Goal: Transaction & Acquisition: Purchase product/service

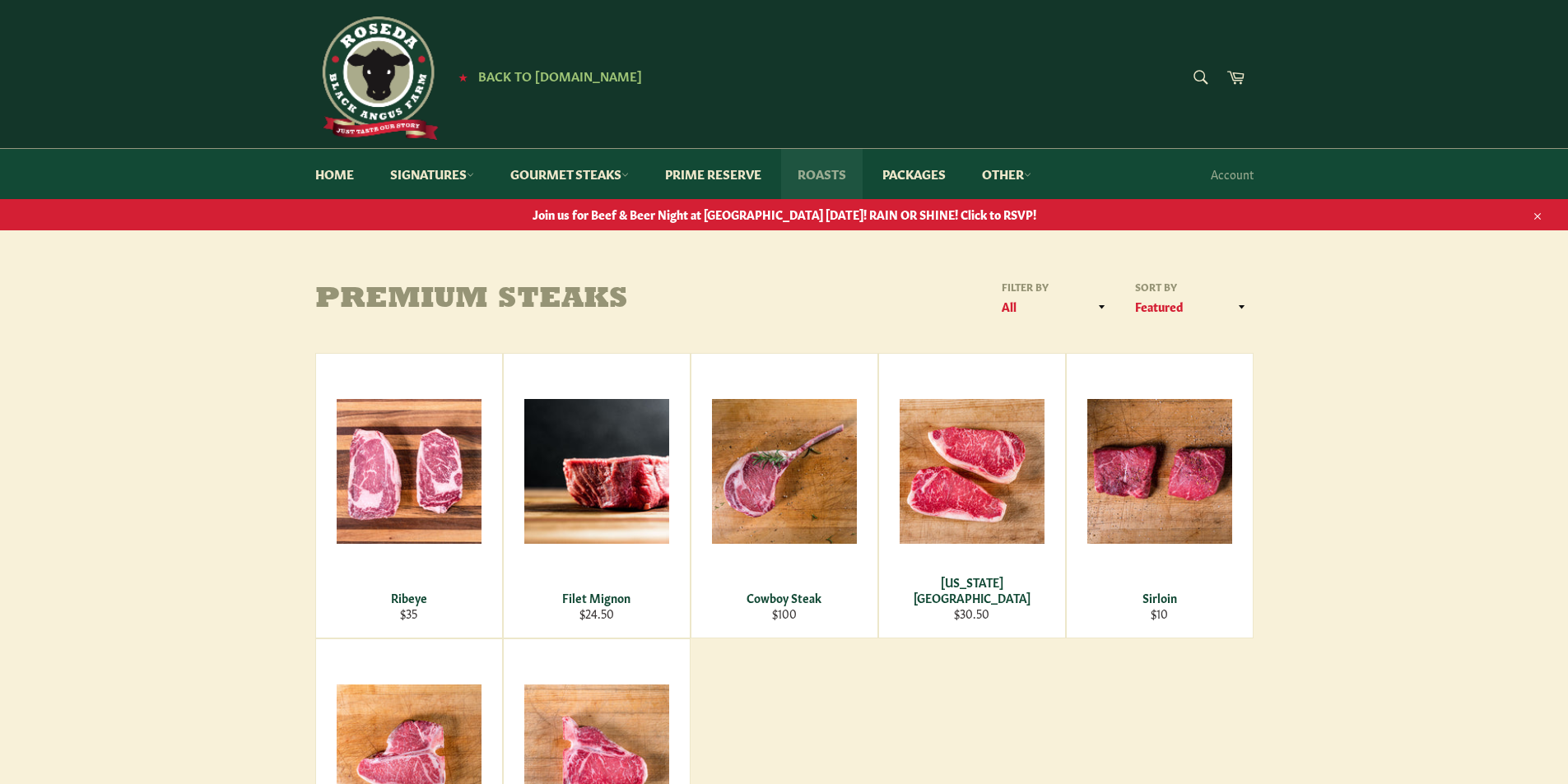
click at [832, 169] on link "Roasts" at bounding box center [822, 174] width 81 height 50
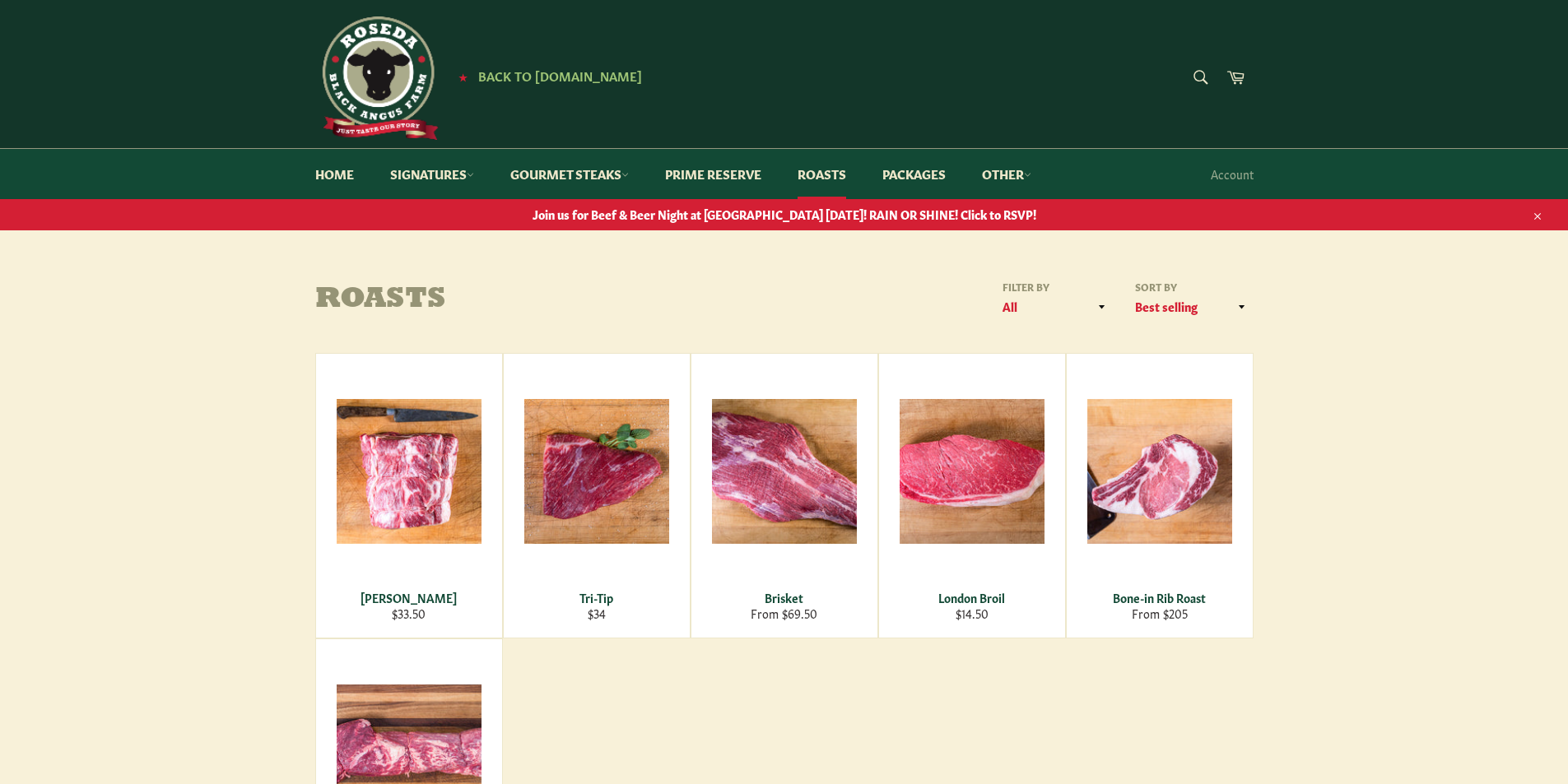
scroll to position [82, 0]
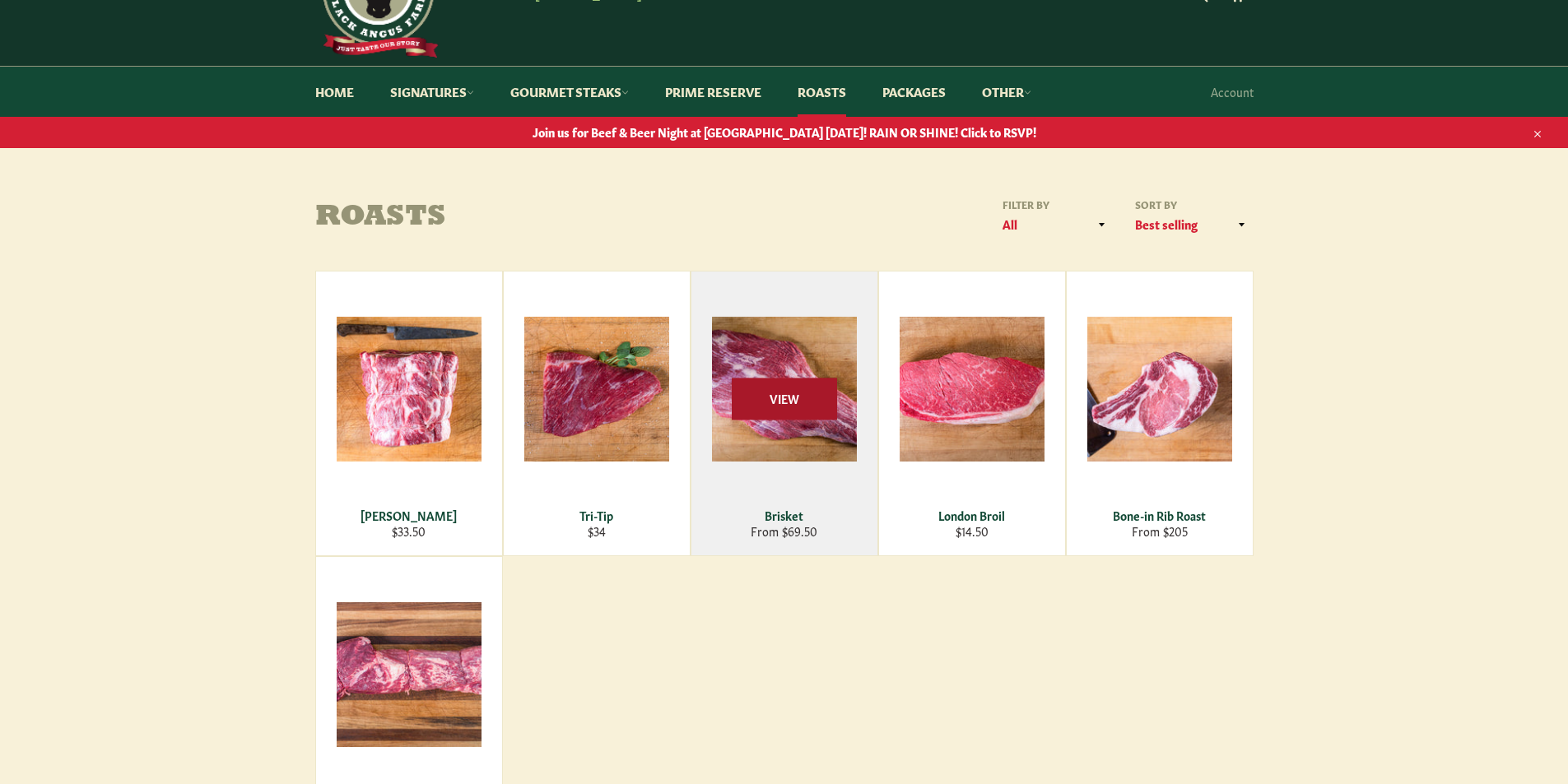
click at [792, 389] on span "View" at bounding box center [784, 399] width 105 height 42
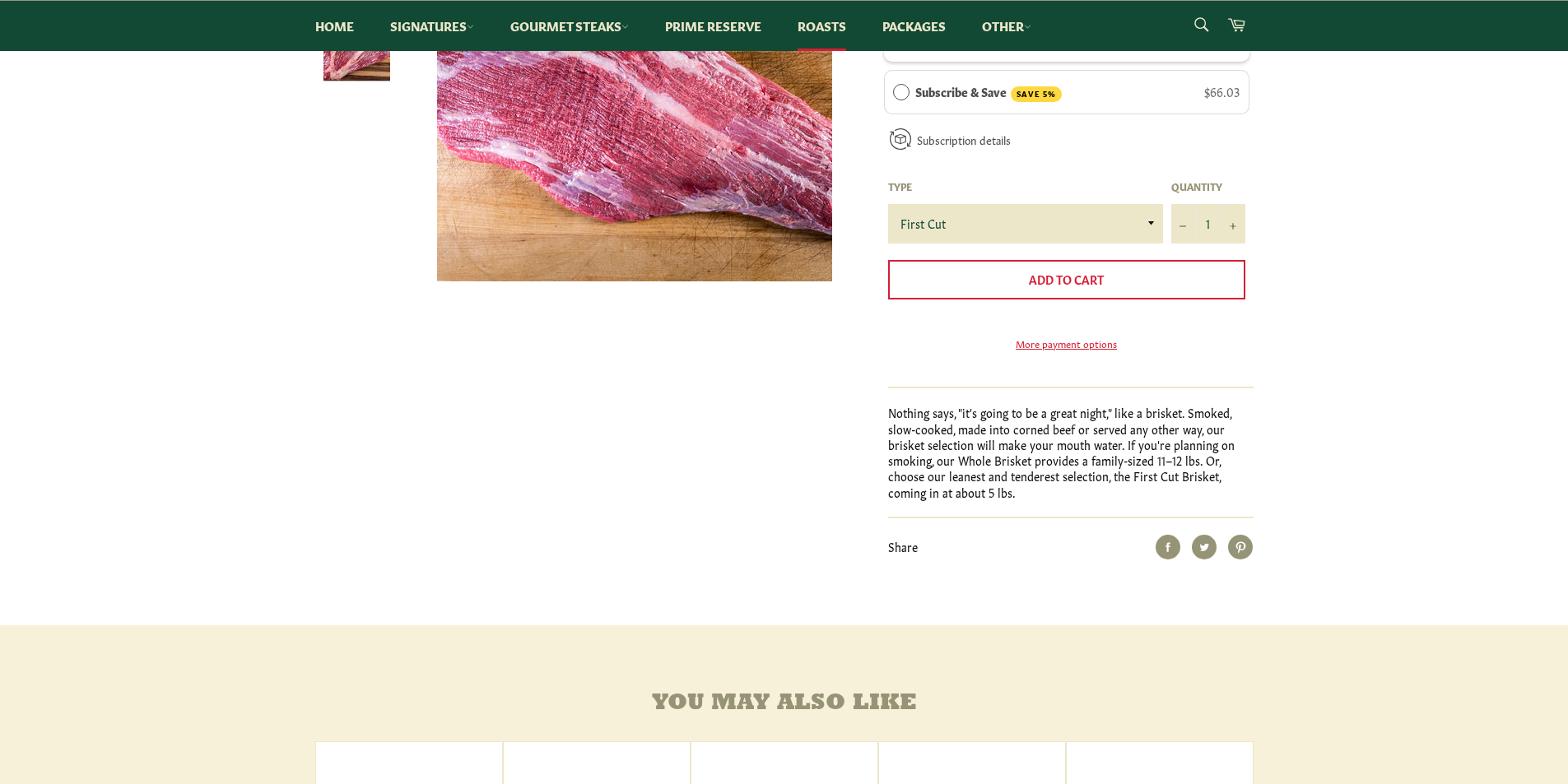
scroll to position [494, 0]
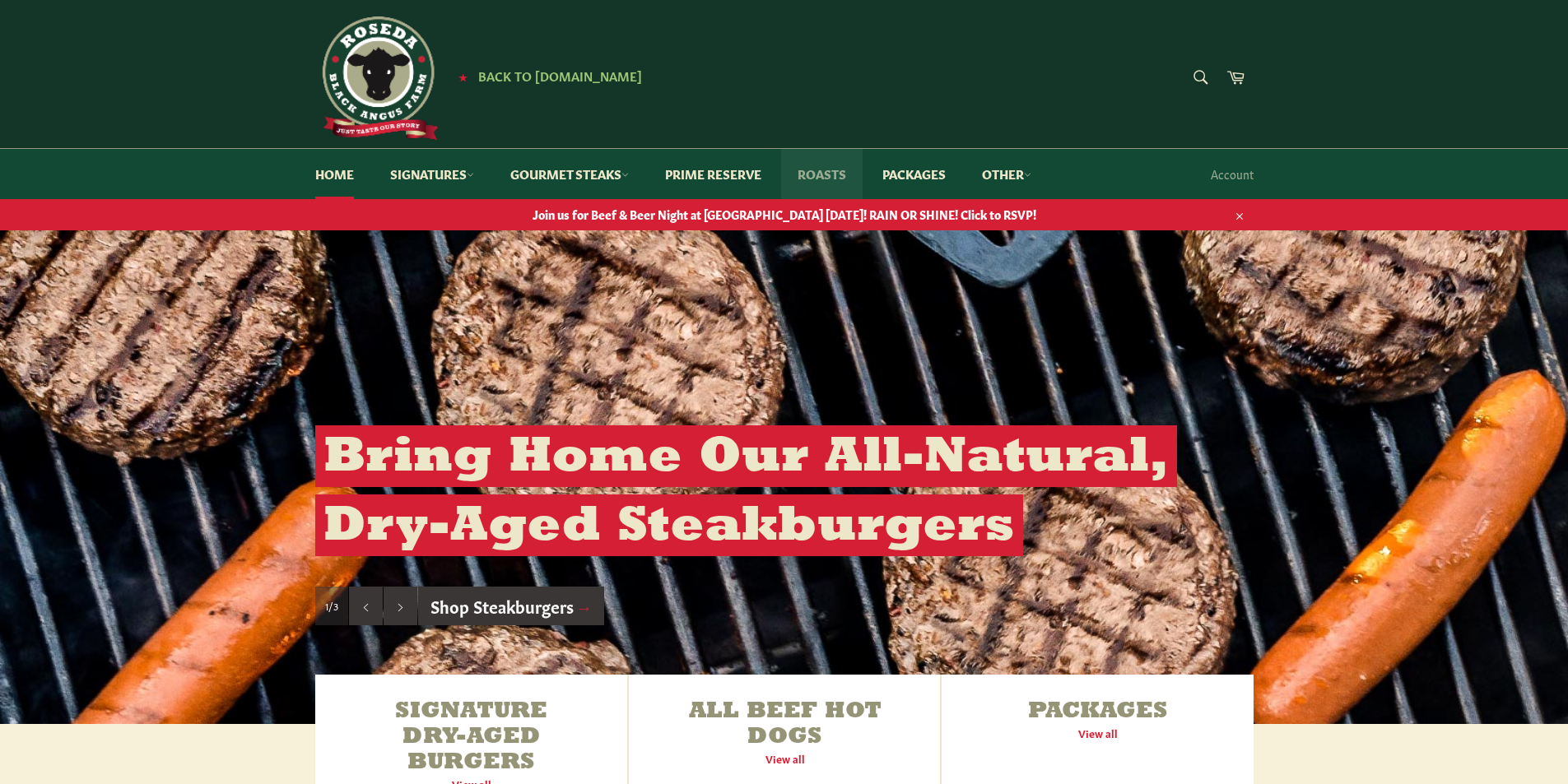
click at [843, 177] on link "Roasts" at bounding box center [822, 174] width 81 height 50
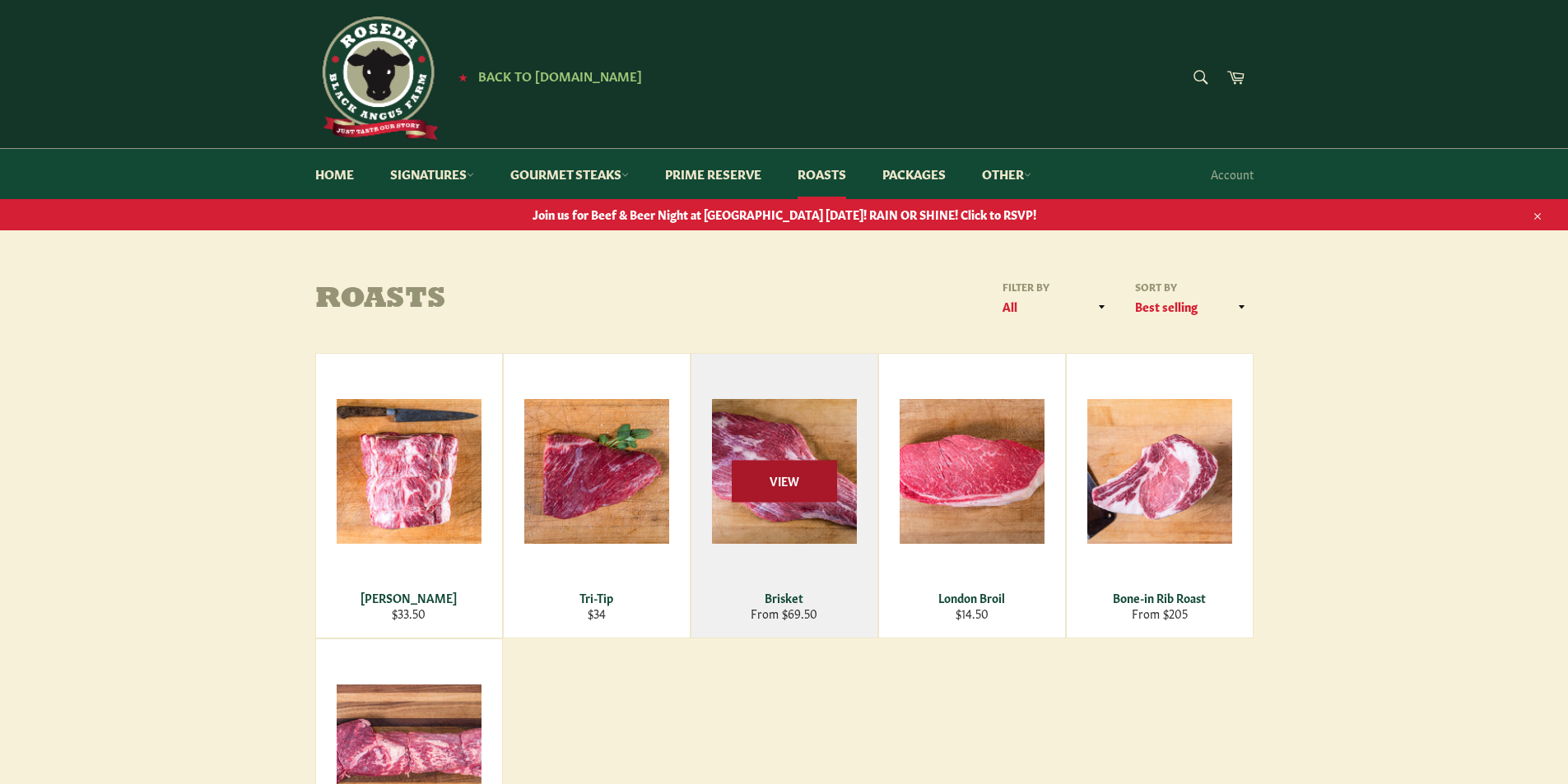
click at [800, 497] on span "View" at bounding box center [784, 481] width 105 height 42
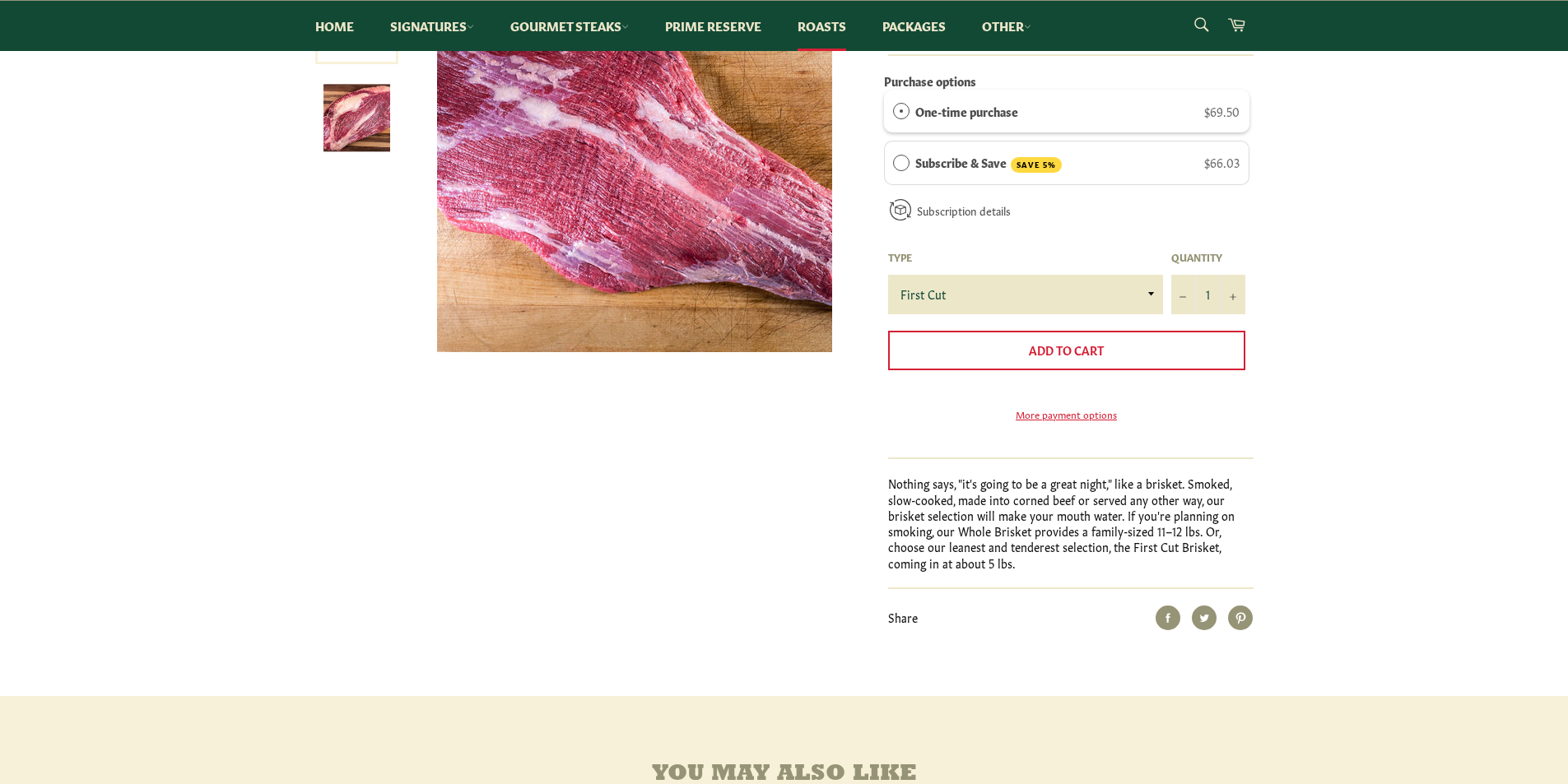
scroll to position [329, 0]
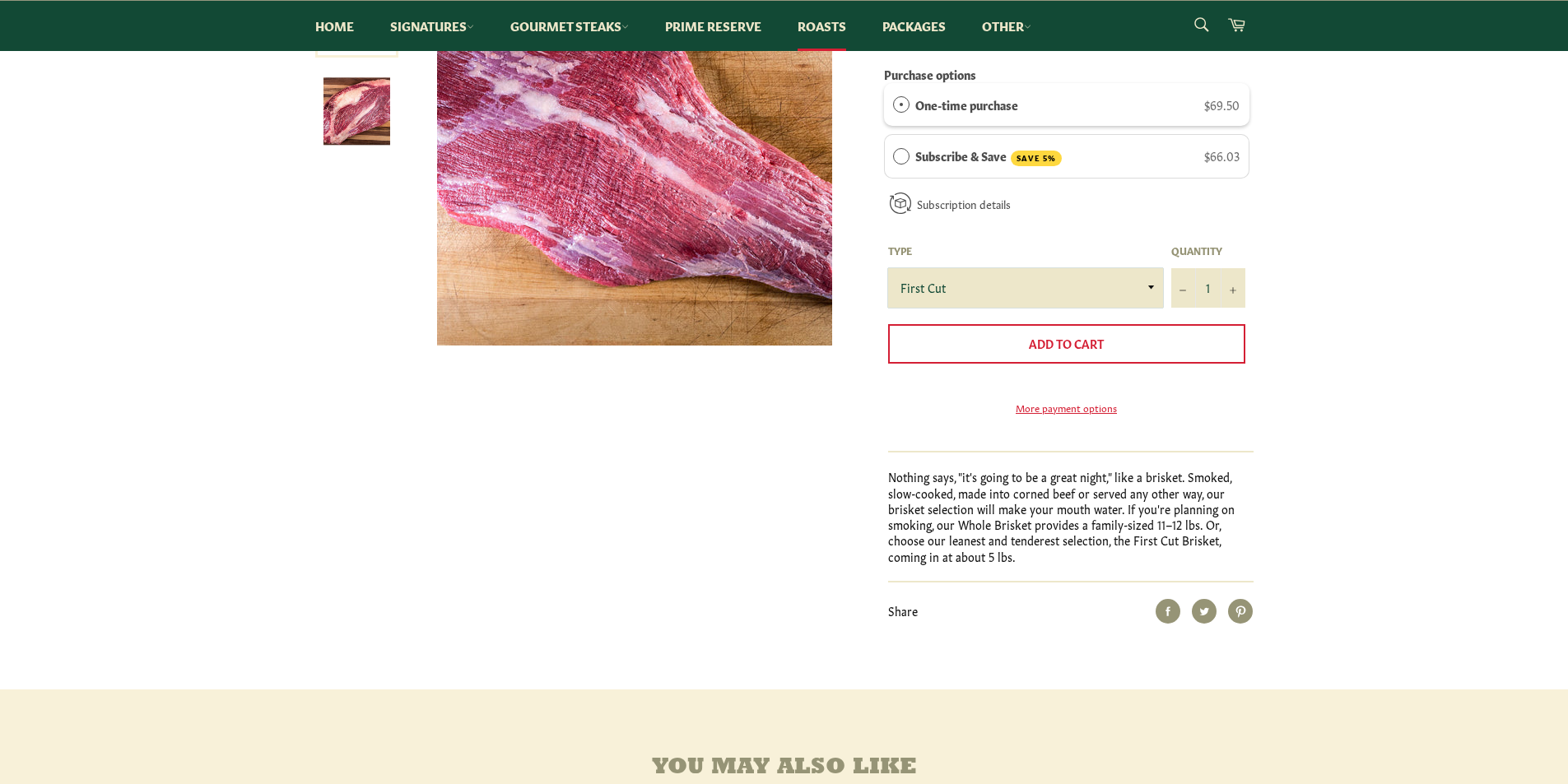
click at [1151, 285] on select "First Cut Whole" at bounding box center [1026, 287] width 275 height 39
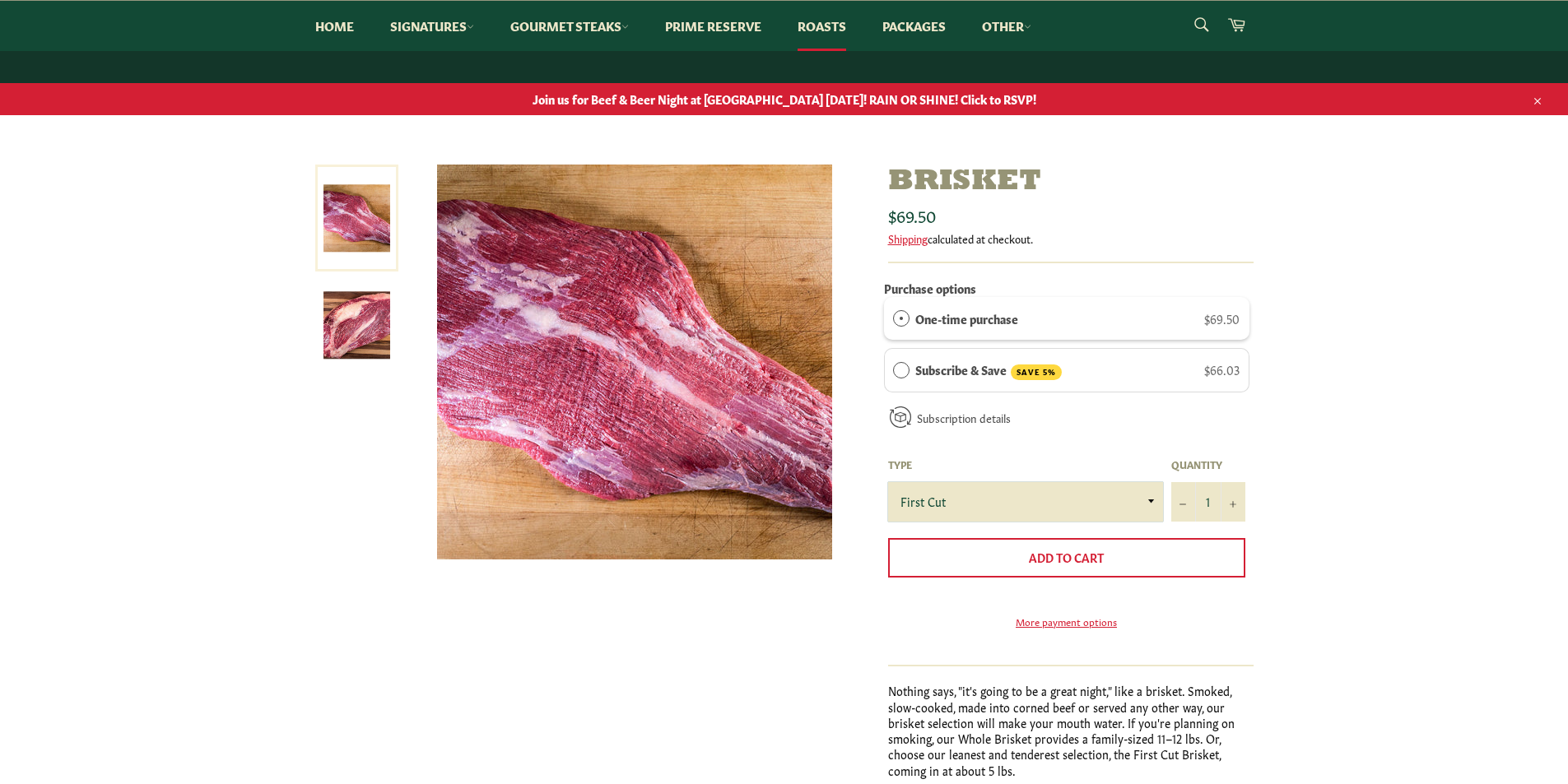
scroll to position [0, 0]
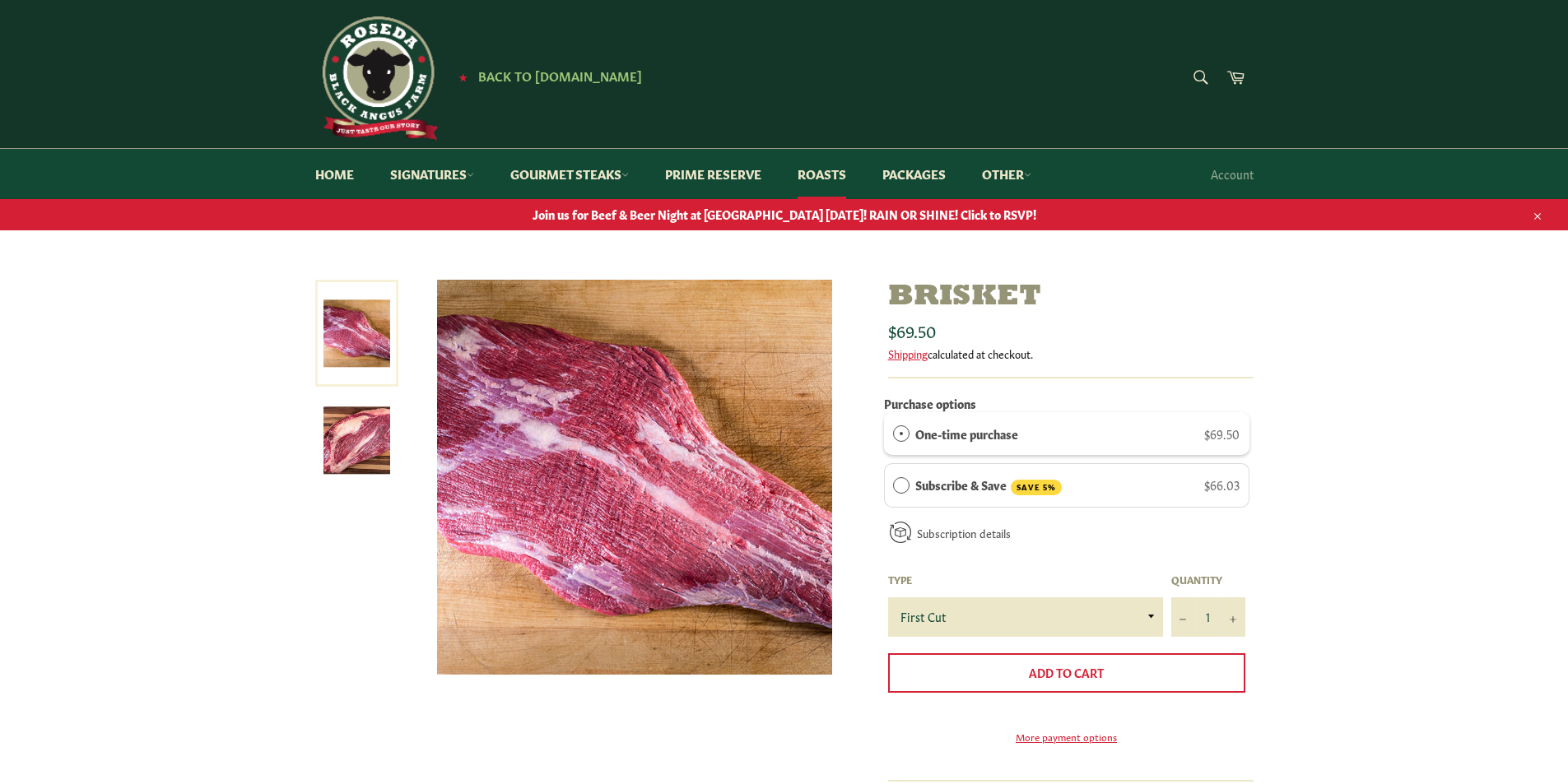
click at [340, 438] on img at bounding box center [357, 440] width 67 height 67
